Goal: Task Accomplishment & Management: Manage account settings

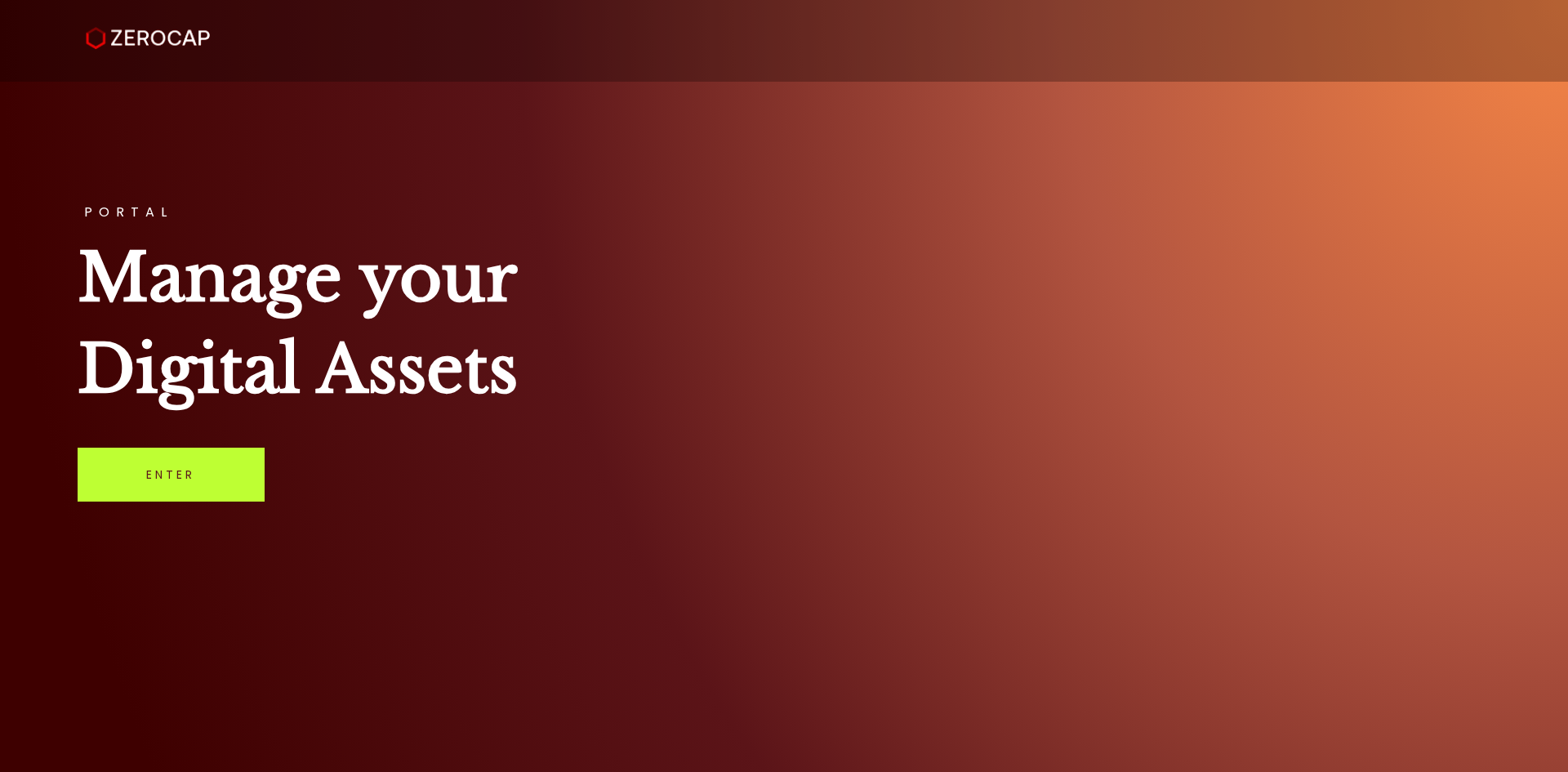
click at [139, 457] on link "Enter" at bounding box center [171, 475] width 187 height 54
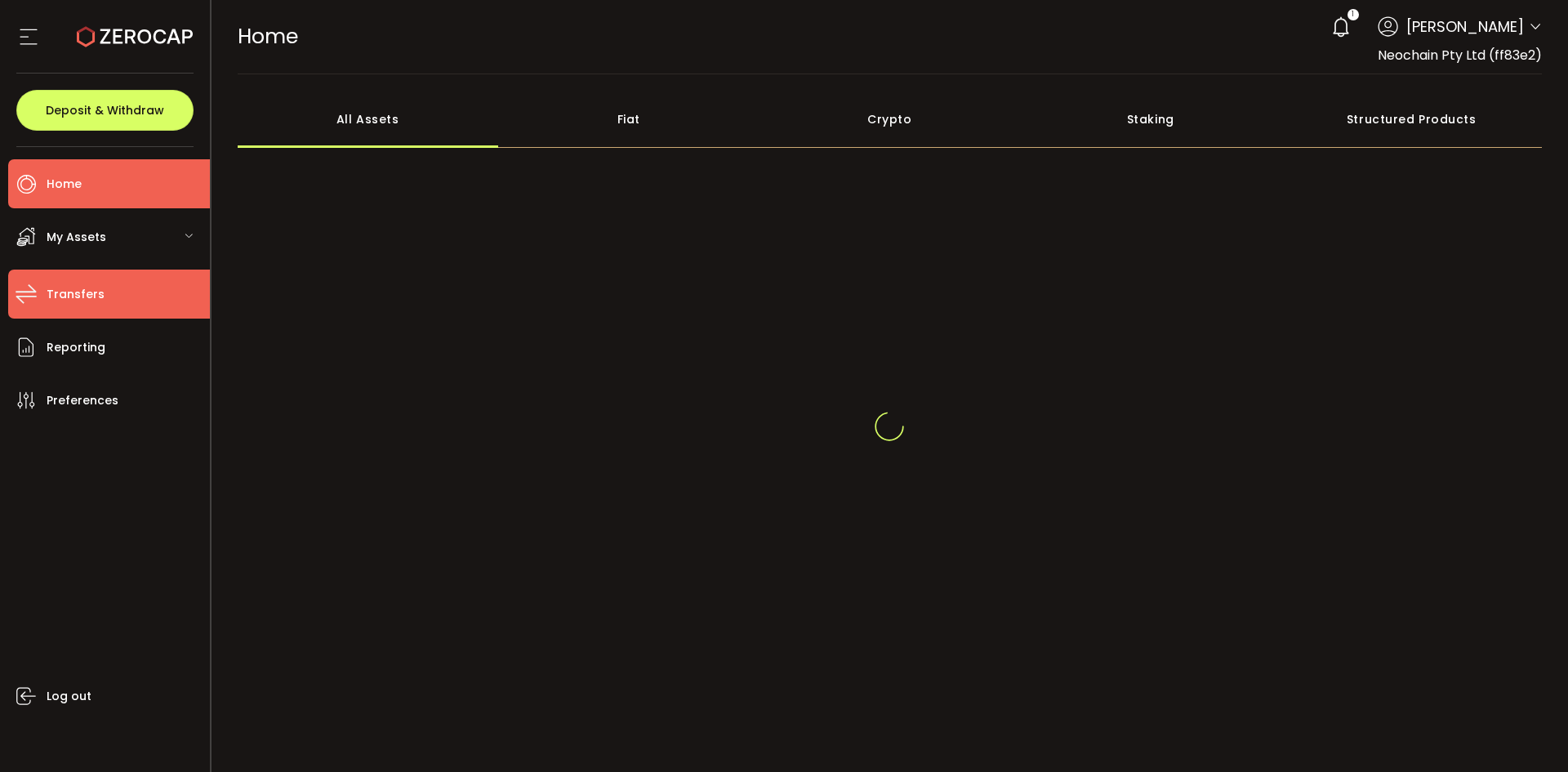
click at [54, 290] on span "Transfers" at bounding box center [75, 294] width 58 height 24
